Goal: Find specific page/section: Find specific page/section

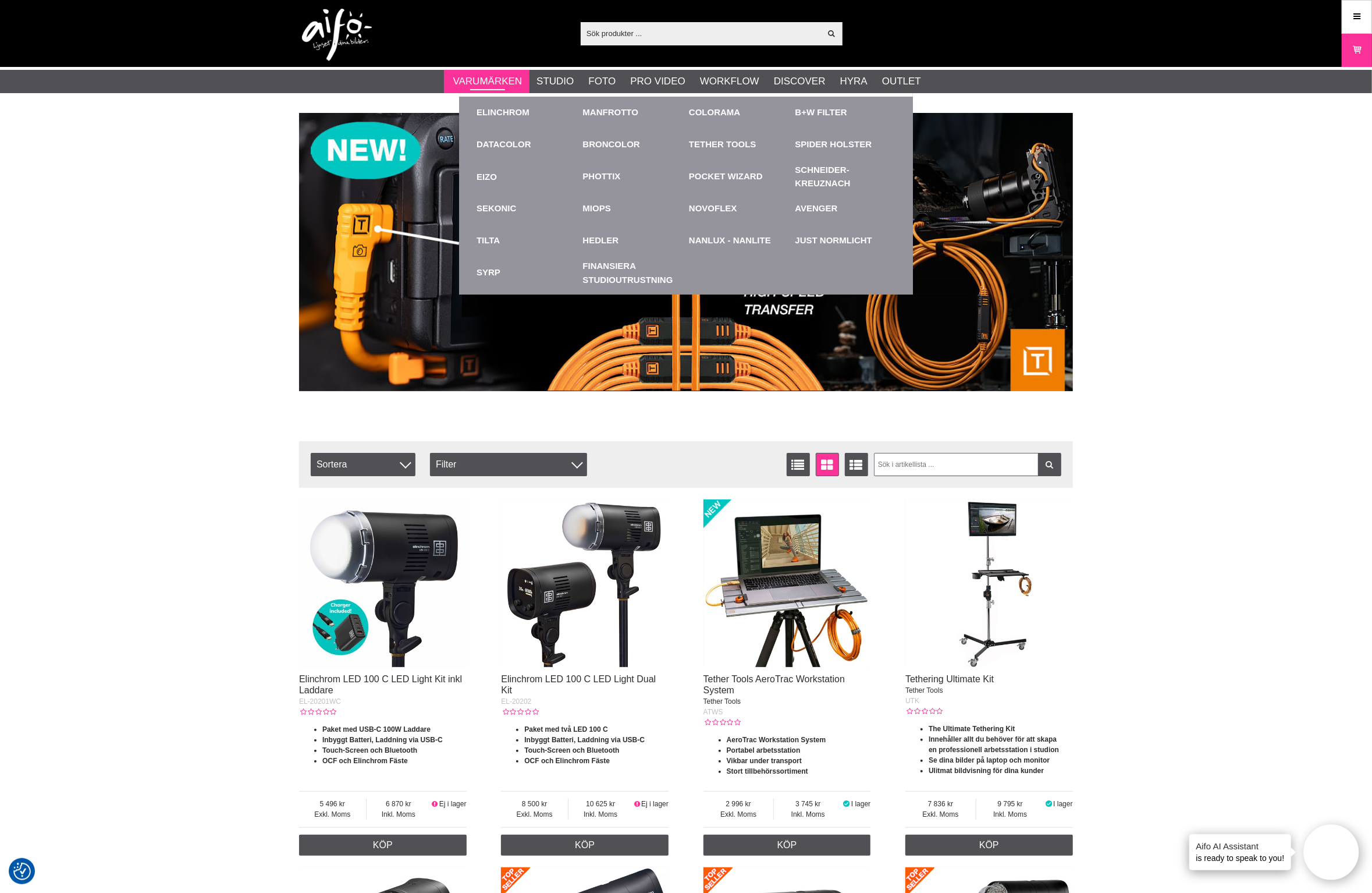
click at [501, 80] on link "Varumärken" at bounding box center [488, 81] width 69 height 15
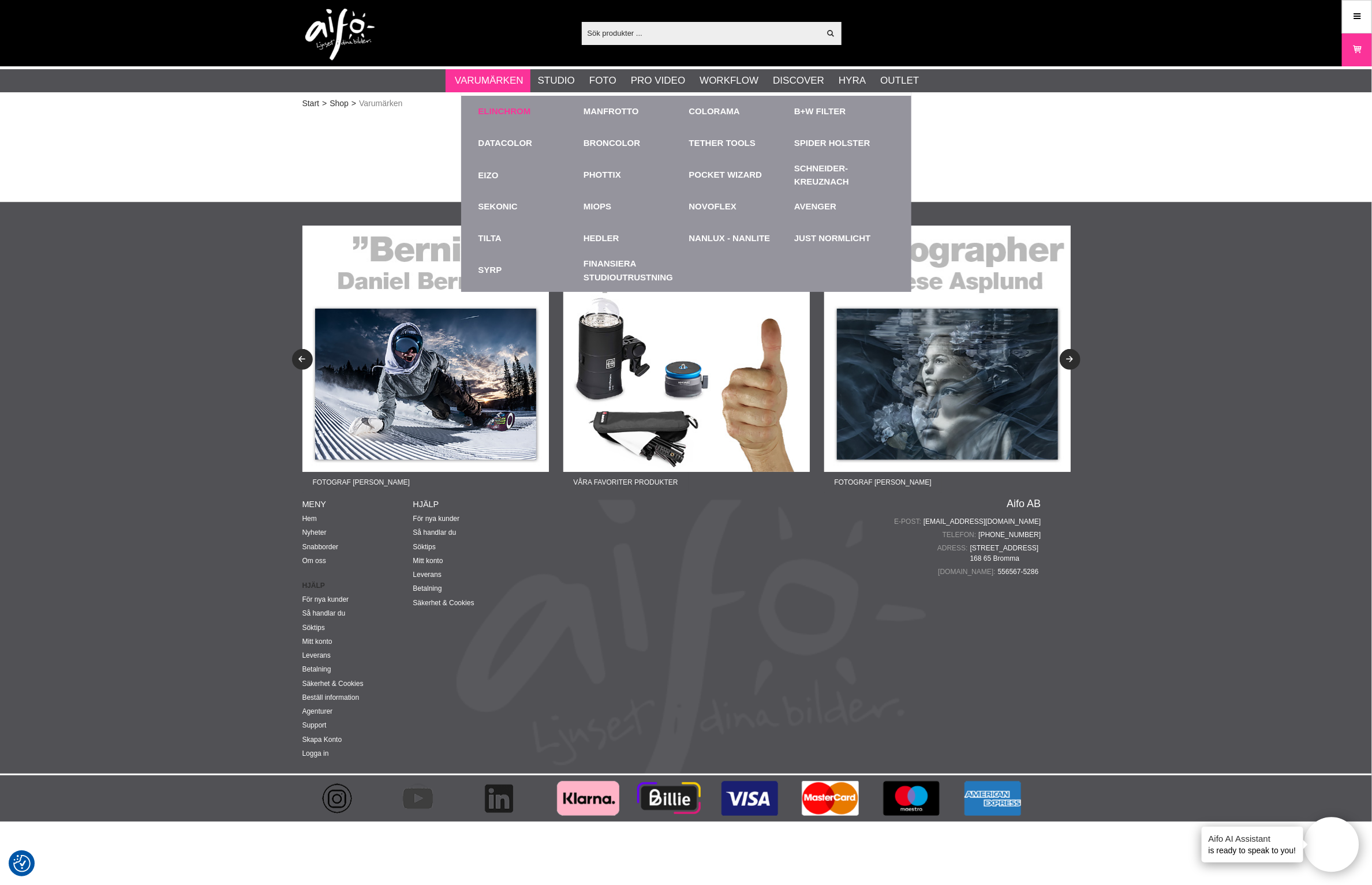
click at [502, 107] on link "Elinchrom" at bounding box center [504, 111] width 53 height 13
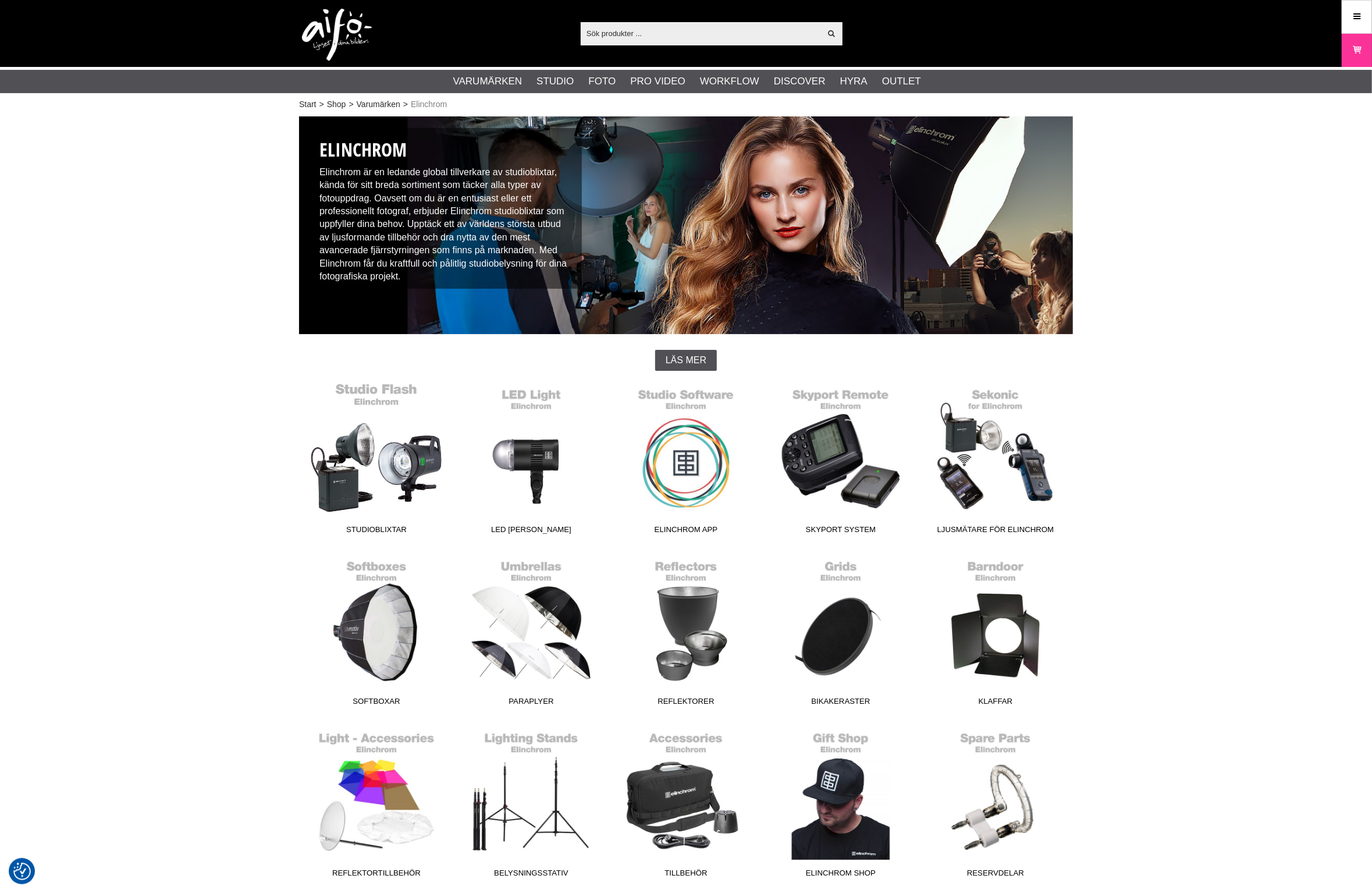
click at [386, 484] on link "Studioblixtar" at bounding box center [376, 461] width 155 height 157
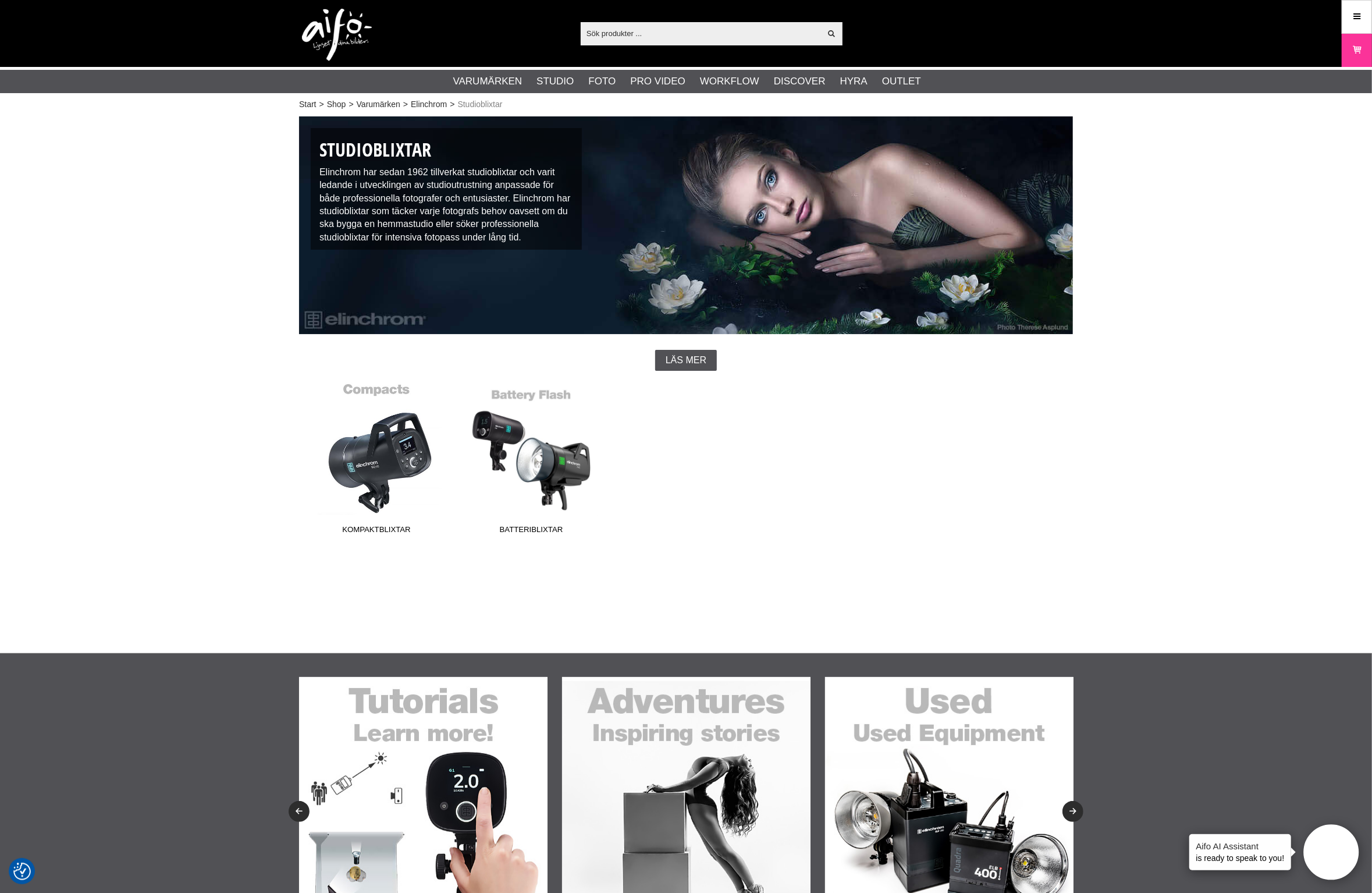
click at [400, 456] on link "Kompaktblixtar" at bounding box center [376, 461] width 155 height 157
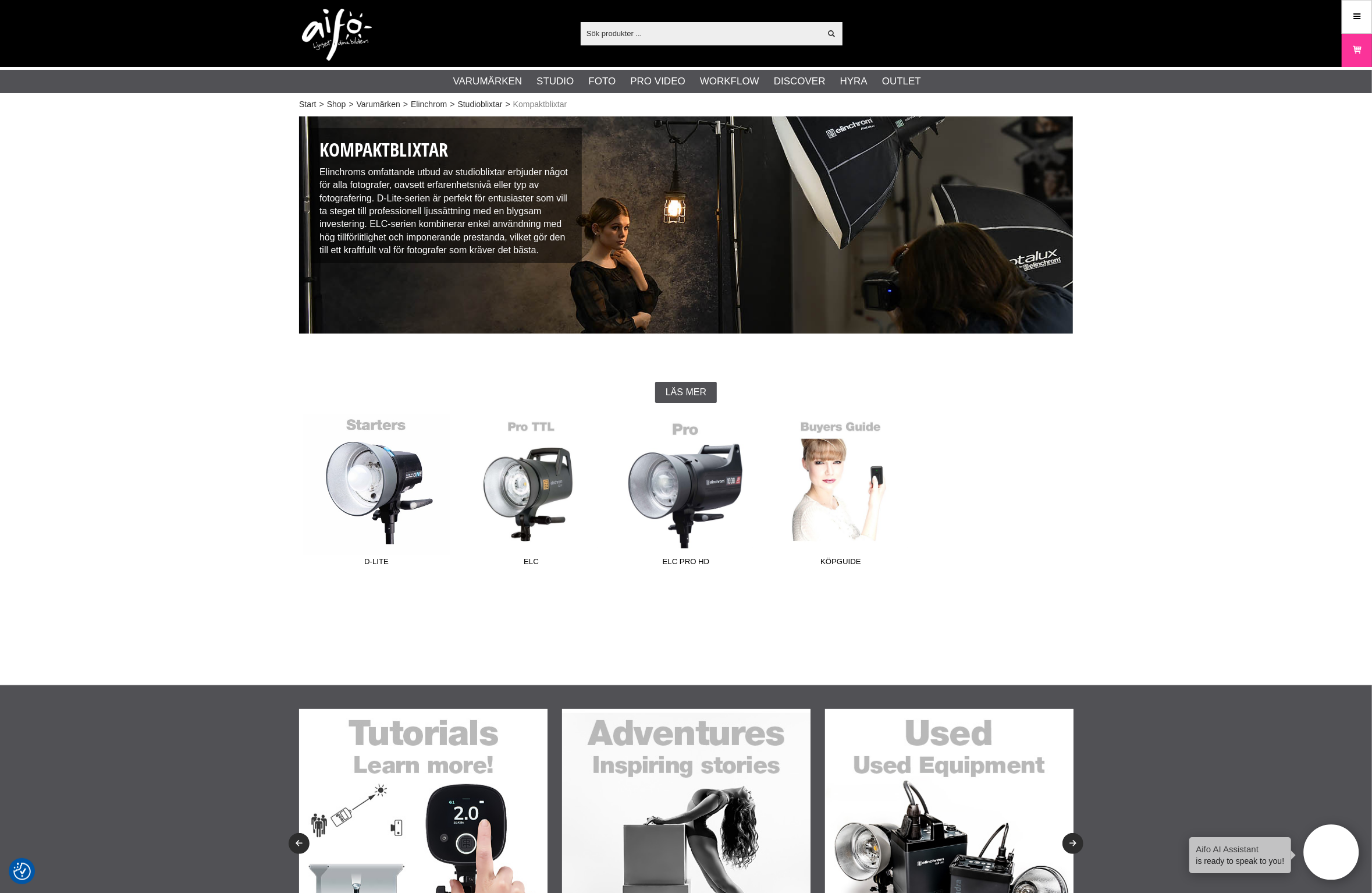
click at [388, 481] on link "D-Lite" at bounding box center [376, 493] width 155 height 157
